Goal: Navigation & Orientation: Understand site structure

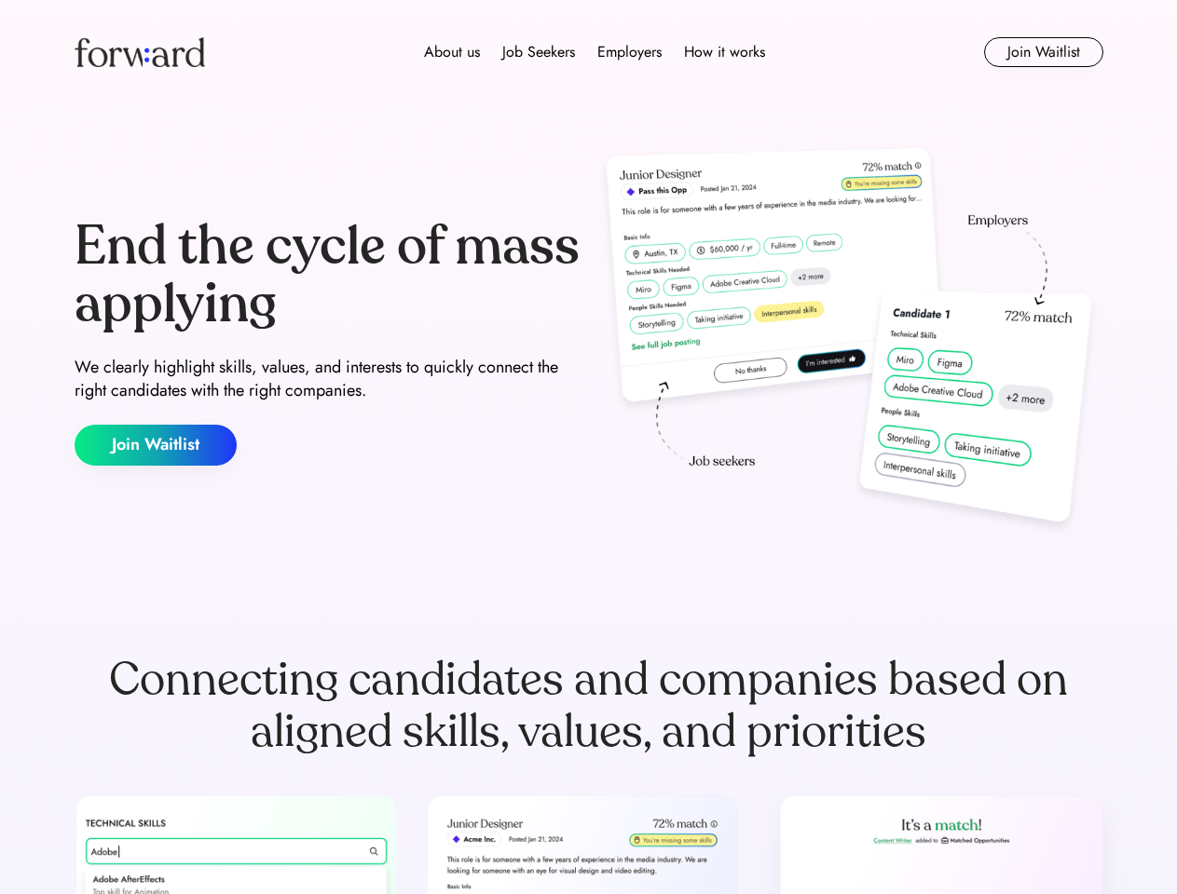
click at [588, 447] on div "End the cycle of mass applying We clearly highlight skills, values, and interes…" at bounding box center [589, 342] width 1029 height 401
click at [589, 52] on div "About us Job Seekers Employers How it works" at bounding box center [594, 52] width 734 height 22
click at [140, 52] on img at bounding box center [140, 52] width 130 height 30
click at [594, 52] on div "About us Job Seekers Employers How it works" at bounding box center [594, 52] width 734 height 22
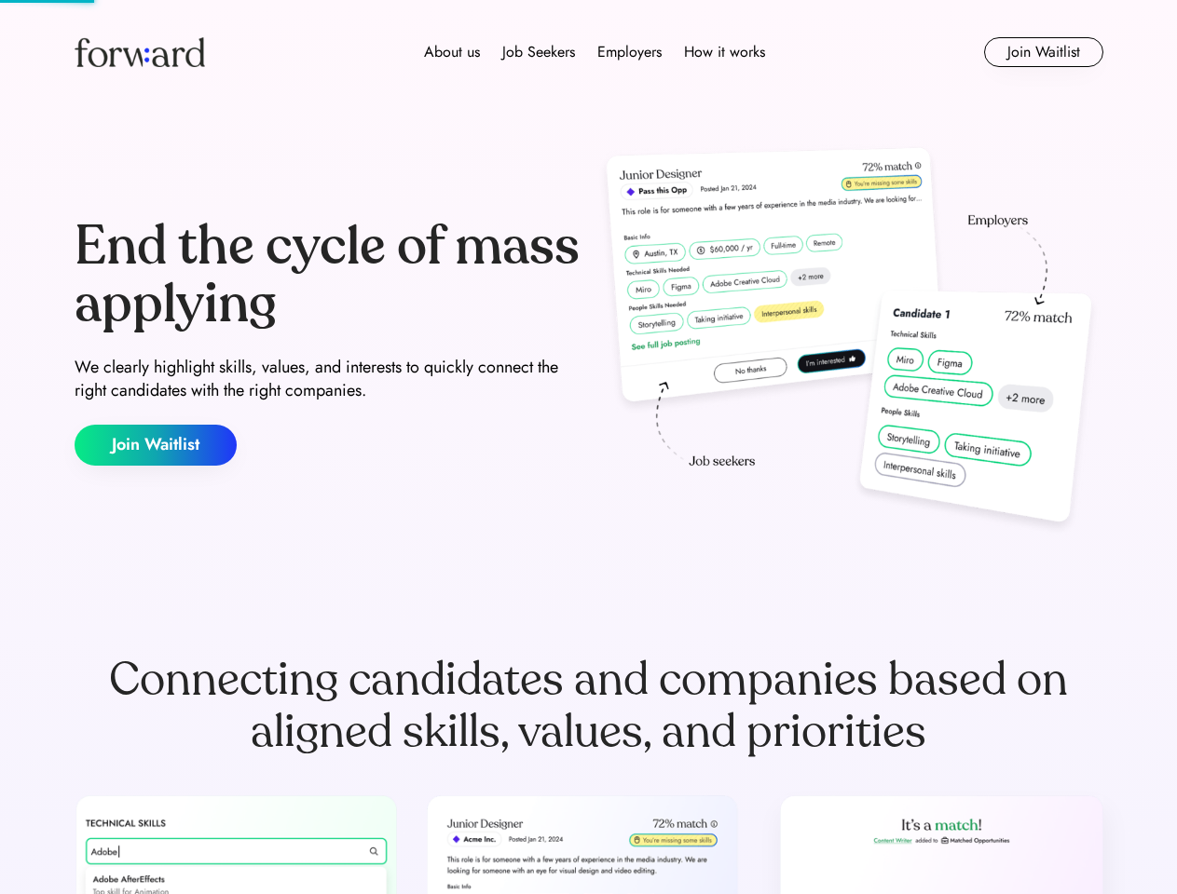
click at [452, 52] on div "About us" at bounding box center [452, 52] width 56 height 22
click at [539, 52] on div "Job Seekers" at bounding box center [538, 52] width 73 height 22
click at [629, 52] on div "Employers" at bounding box center [629, 52] width 64 height 22
click at [723, 52] on div "How it works" at bounding box center [724, 52] width 81 height 22
click at [1043, 52] on button "Join Waitlist" at bounding box center [1043, 52] width 119 height 30
